Goal: Information Seeking & Learning: Learn about a topic

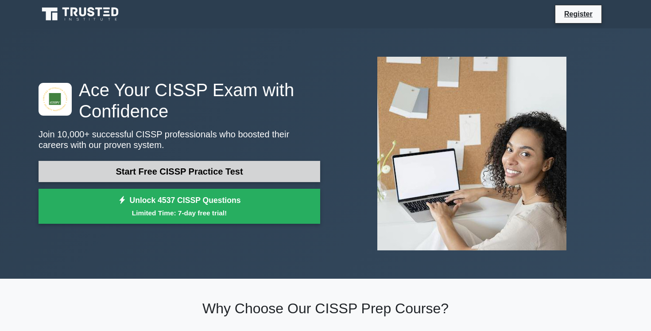
click at [109, 171] on link "Start Free CISSP Practice Test" at bounding box center [180, 171] width 282 height 21
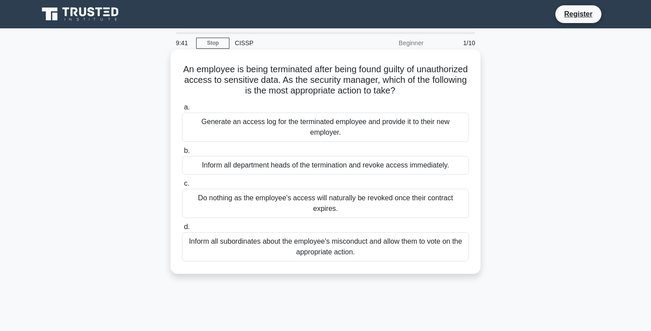
click at [336, 122] on div "Generate an access log for the terminated employee and provide it to their new …" at bounding box center [325, 126] width 287 height 29
click at [182, 110] on input "a. Generate an access log for the terminated employee and provide it to their n…" at bounding box center [182, 107] width 0 height 6
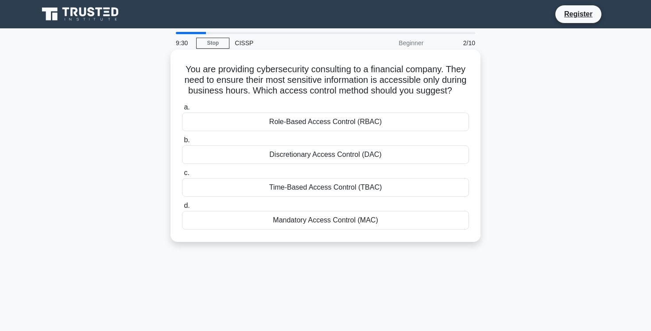
click at [340, 188] on div "Time-Based Access Control (TBAC)" at bounding box center [325, 187] width 287 height 19
click at [182, 176] on input "c. Time-Based Access Control (TBAC)" at bounding box center [182, 173] width 0 height 6
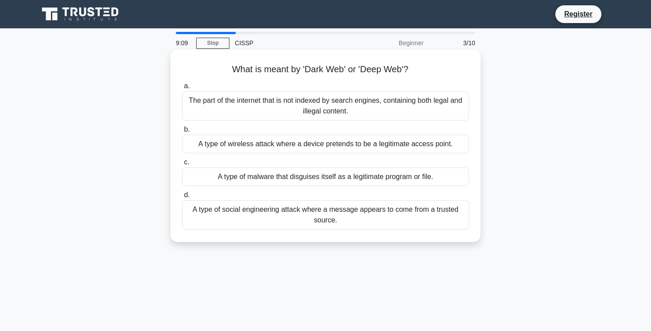
click at [384, 112] on div "The part of the internet that is not indexed by search engines, containing both…" at bounding box center [325, 105] width 287 height 29
click at [182, 89] on input "a. The part of the internet that is not indexed by search engines, containing b…" at bounding box center [182, 86] width 0 height 6
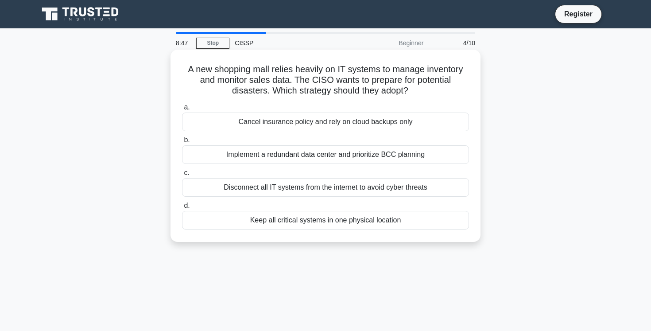
click at [369, 156] on div "Implement a redundant data center and prioritize BCC planning" at bounding box center [325, 154] width 287 height 19
click at [182, 143] on input "b. Implement a redundant data center and prioritize BCC planning" at bounding box center [182, 140] width 0 height 6
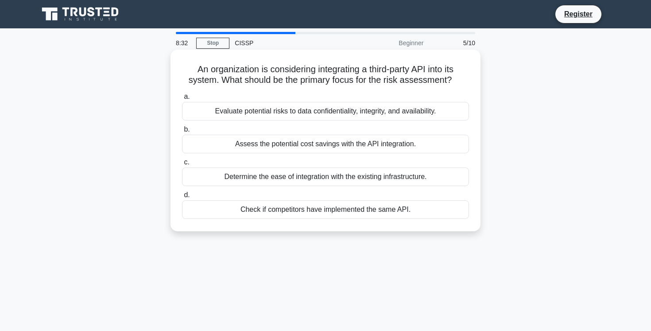
click at [443, 112] on div "Evaluate potential risks to data confidentiality, integrity, and availability." at bounding box center [325, 111] width 287 height 19
click at [182, 100] on input "a. Evaluate potential risks to data confidentiality, integrity, and availabilit…" at bounding box center [182, 97] width 0 height 6
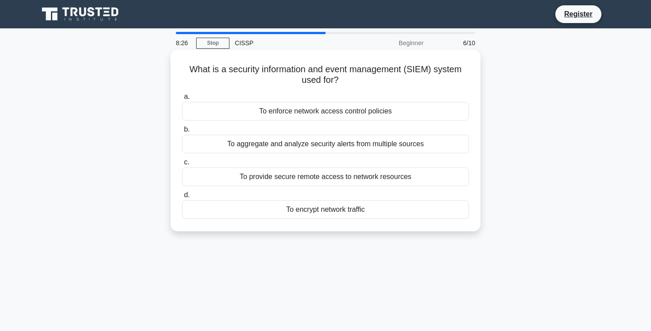
click at [414, 147] on div "To aggregate and analyze security alerts from multiple sources" at bounding box center [325, 144] width 287 height 19
click at [182, 132] on input "b. To aggregate and analyze security alerts from multiple sources" at bounding box center [182, 130] width 0 height 6
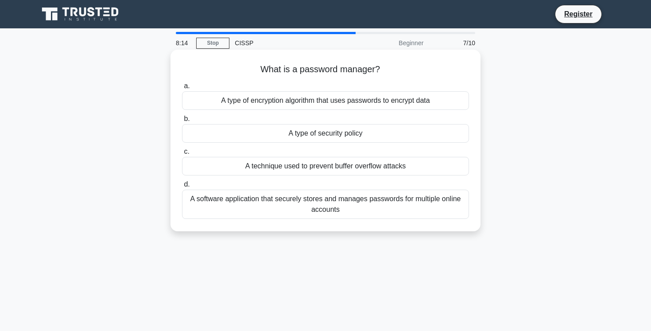
click at [377, 208] on div "A software application that securely stores and manages passwords for multiple …" at bounding box center [325, 203] width 287 height 29
click at [182, 187] on input "d. A software application that securely stores and manages passwords for multip…" at bounding box center [182, 185] width 0 height 6
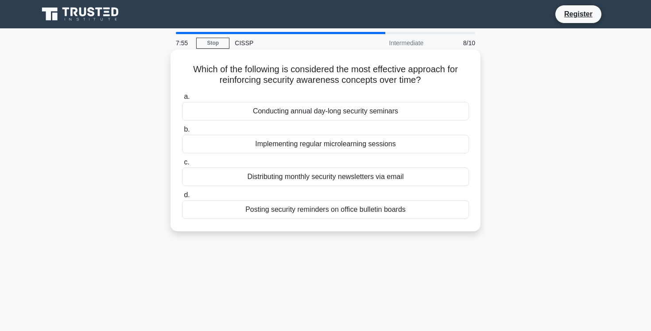
click at [425, 143] on div "Implementing regular microlearning sessions" at bounding box center [325, 144] width 287 height 19
click at [182, 132] on input "b. Implementing regular microlearning sessions" at bounding box center [182, 130] width 0 height 6
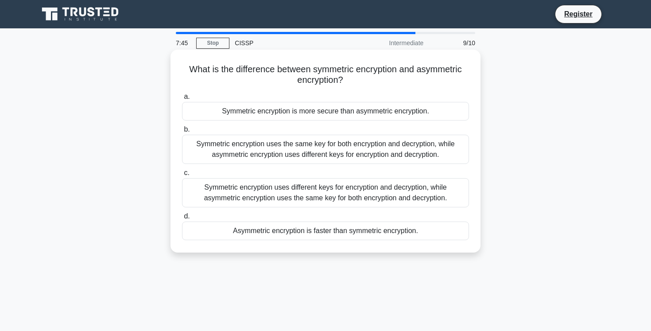
click at [420, 149] on div "Symmetric encryption uses the same key for both encryption and decryption, whil…" at bounding box center [325, 149] width 287 height 29
click at [182, 132] on input "b. Symmetric encryption uses the same key for both encryption and decryption, w…" at bounding box center [182, 130] width 0 height 6
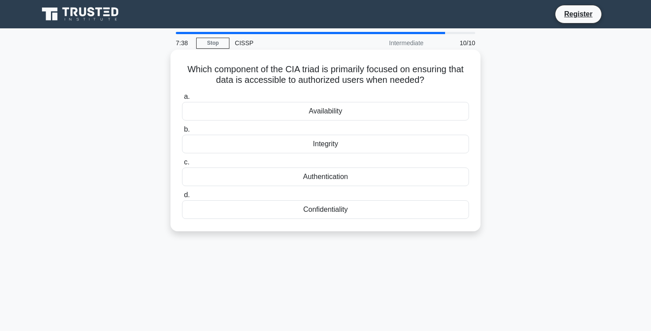
click at [422, 114] on div "Availability" at bounding box center [325, 111] width 287 height 19
click at [182, 100] on input "a. Availability" at bounding box center [182, 97] width 0 height 6
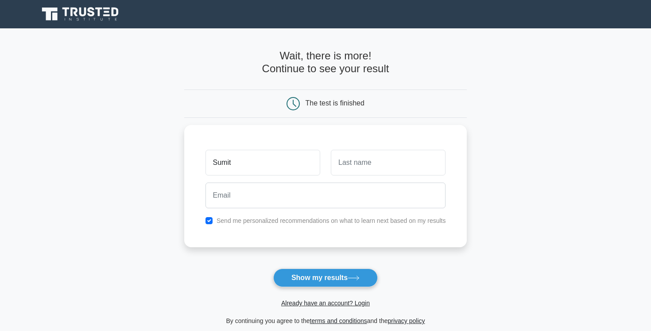
type input "Sumit"
type input "Malaviya"
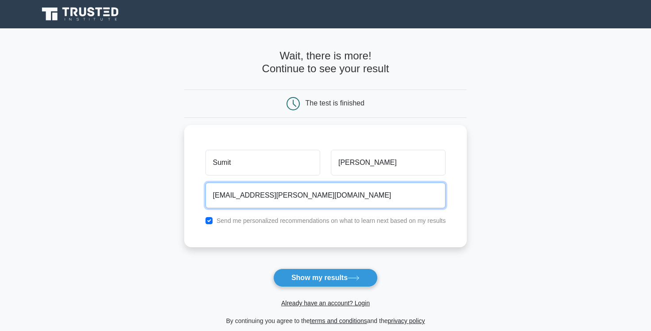
type input "sumit.malaviya@gmail.com"
click at [273, 268] on button "Show my results" at bounding box center [325, 277] width 104 height 19
